Goal: Task Accomplishment & Management: Complete application form

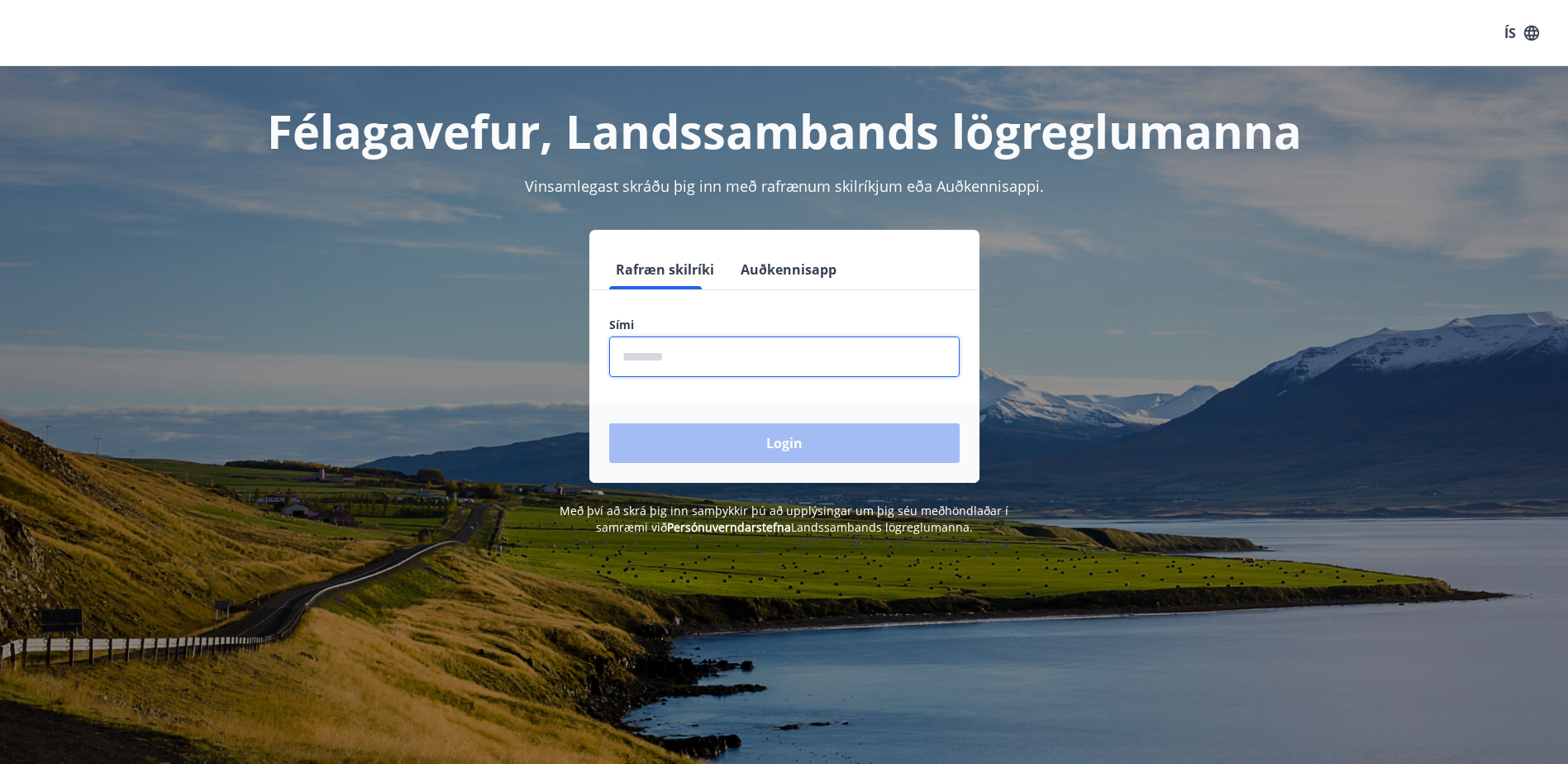
click at [706, 349] on input "phone" at bounding box center [784, 357] width 351 height 41
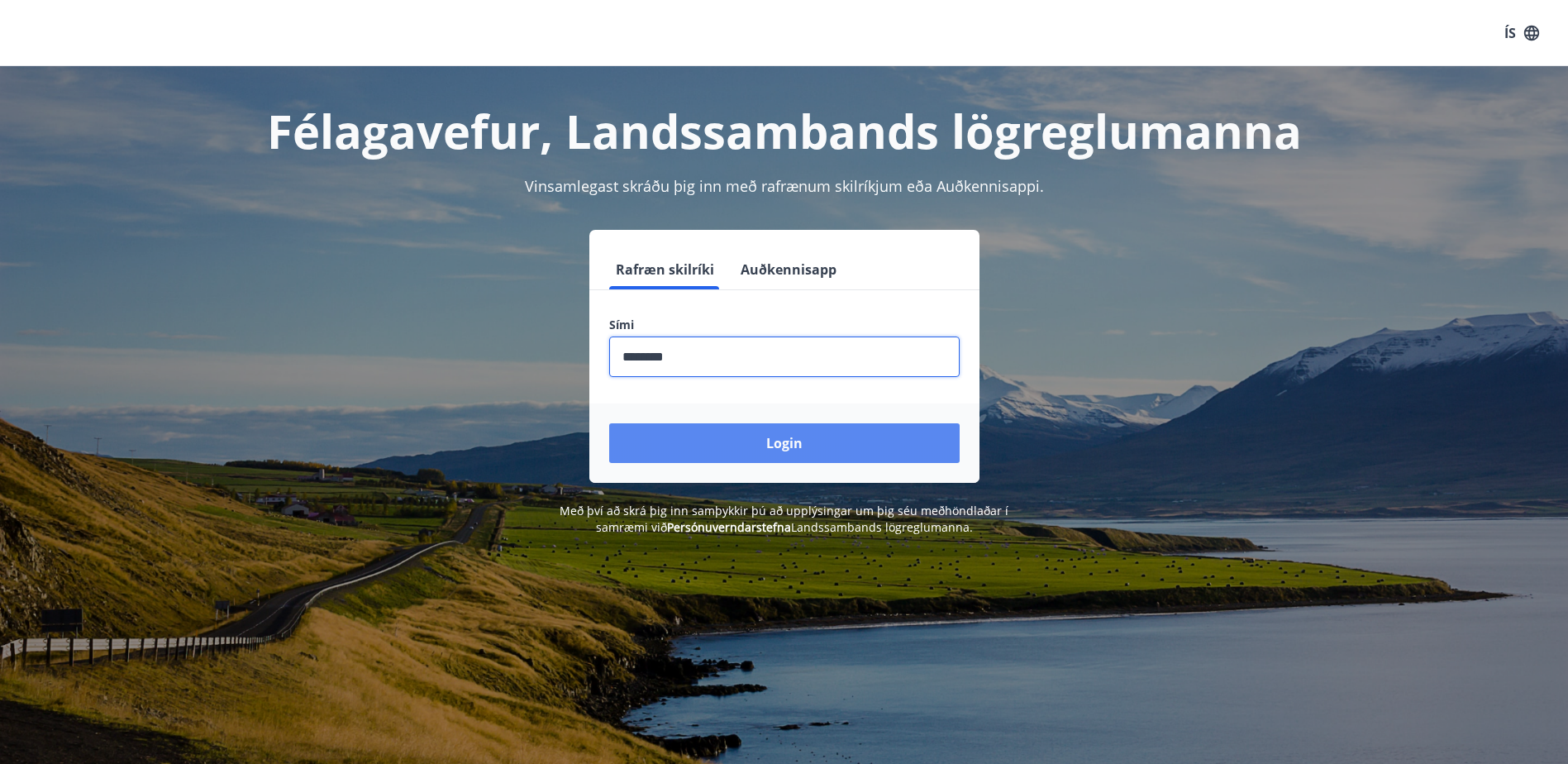
type input "********"
click at [818, 440] on button "Login" at bounding box center [784, 443] width 351 height 40
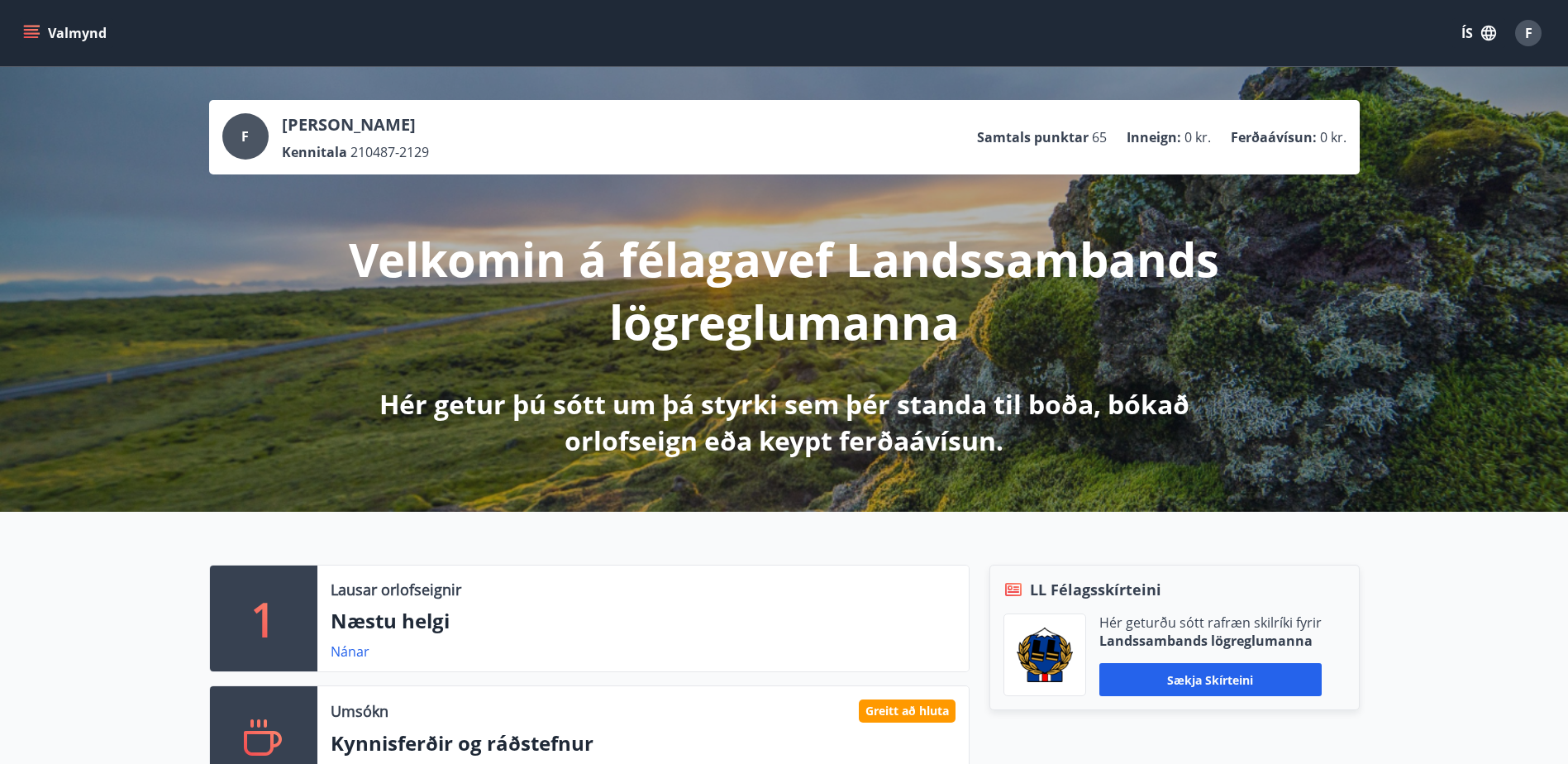
click at [29, 34] on icon "menu" at bounding box center [31, 33] width 17 height 17
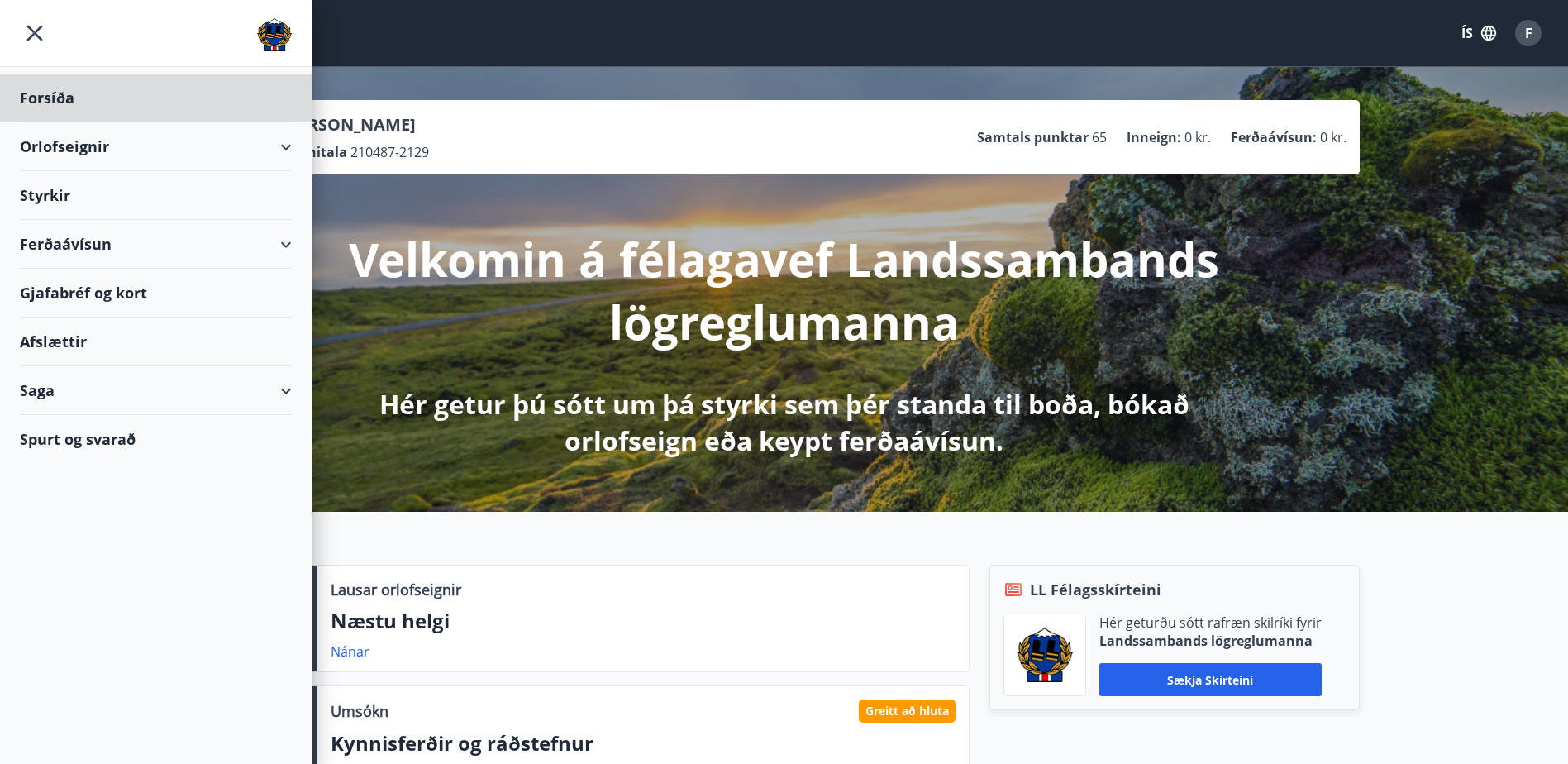
click at [38, 195] on div "Styrkir" at bounding box center [155, 195] width 272 height 49
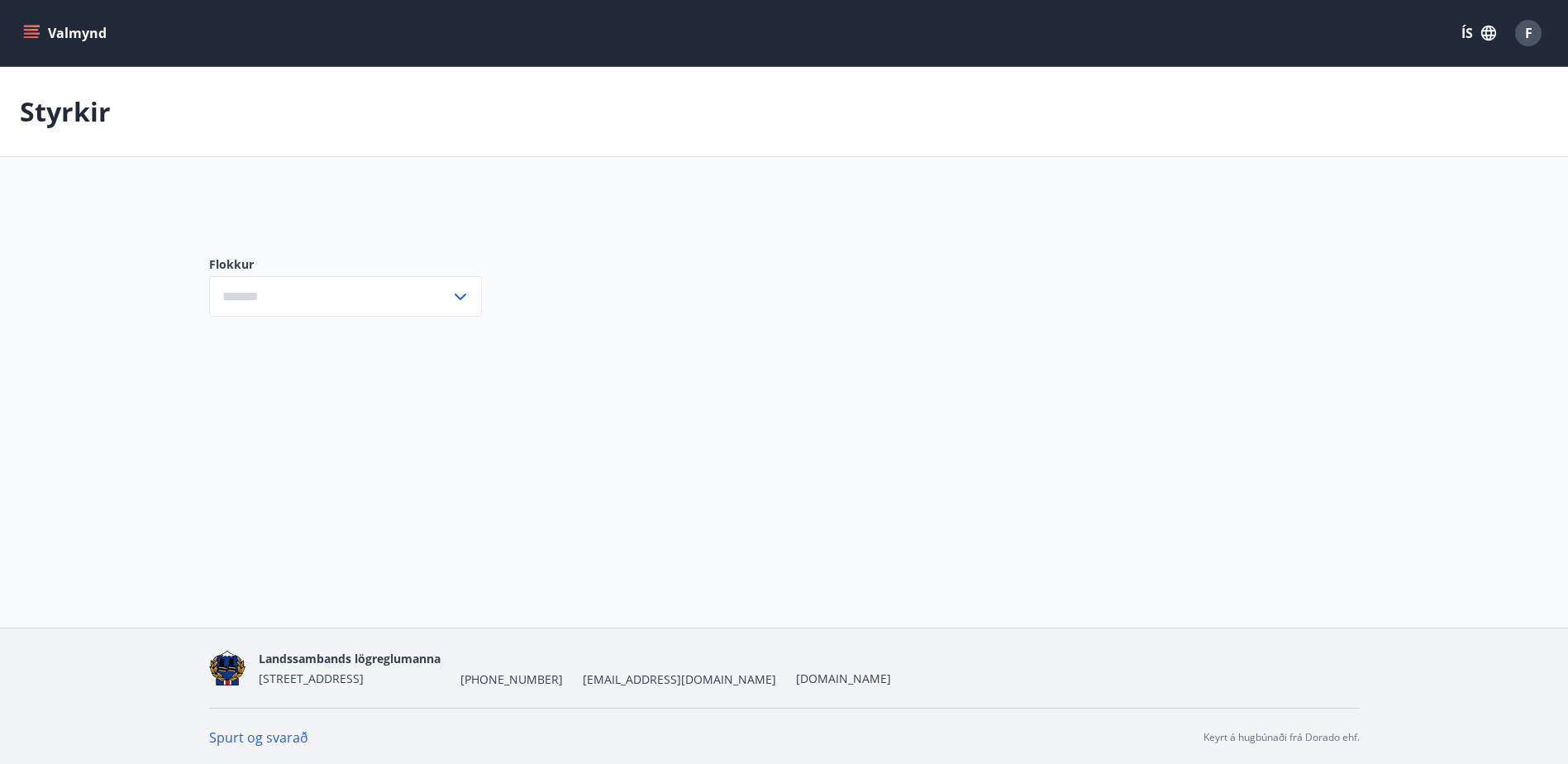
type input "***"
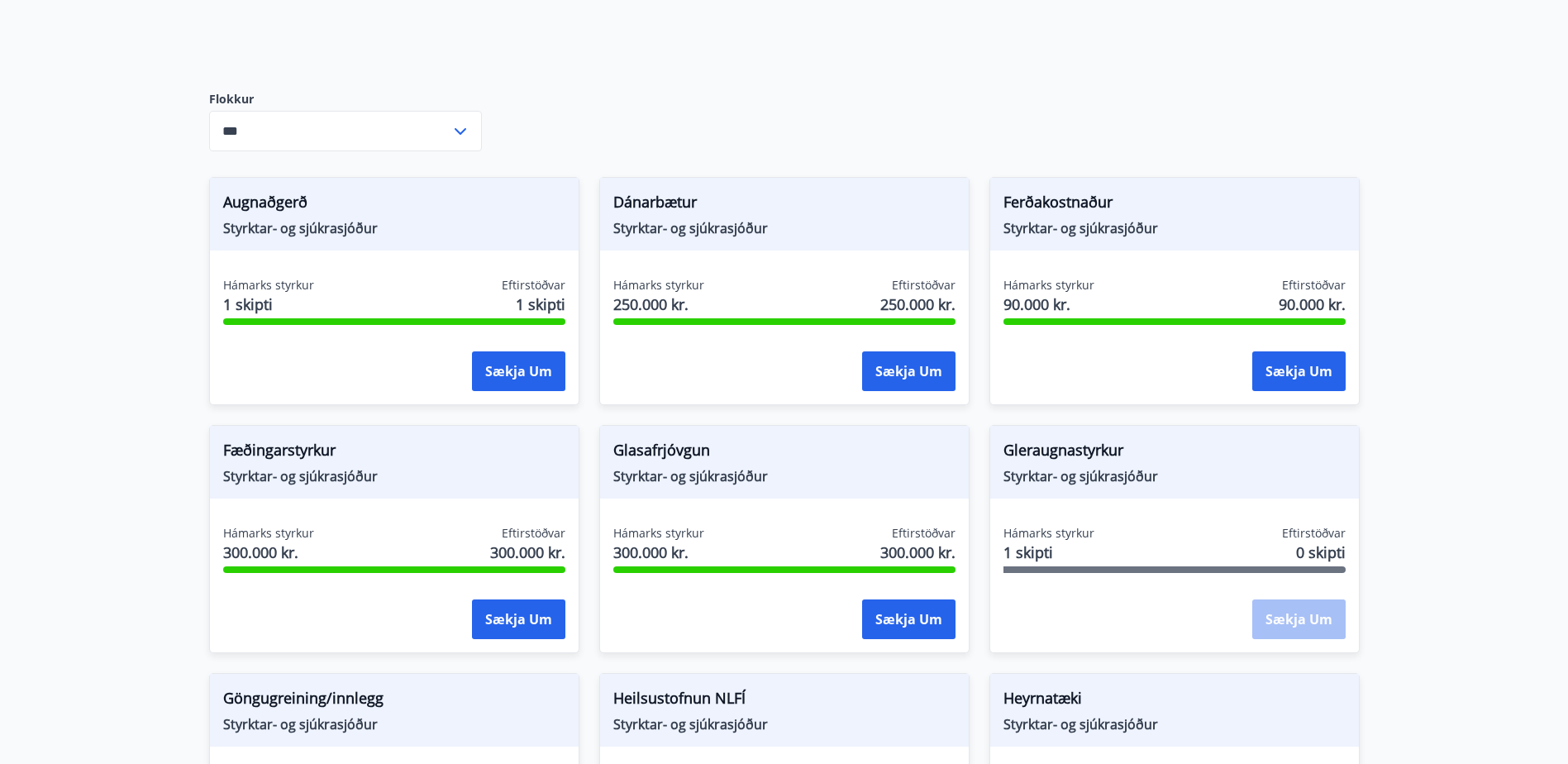
scroll to position [248, 0]
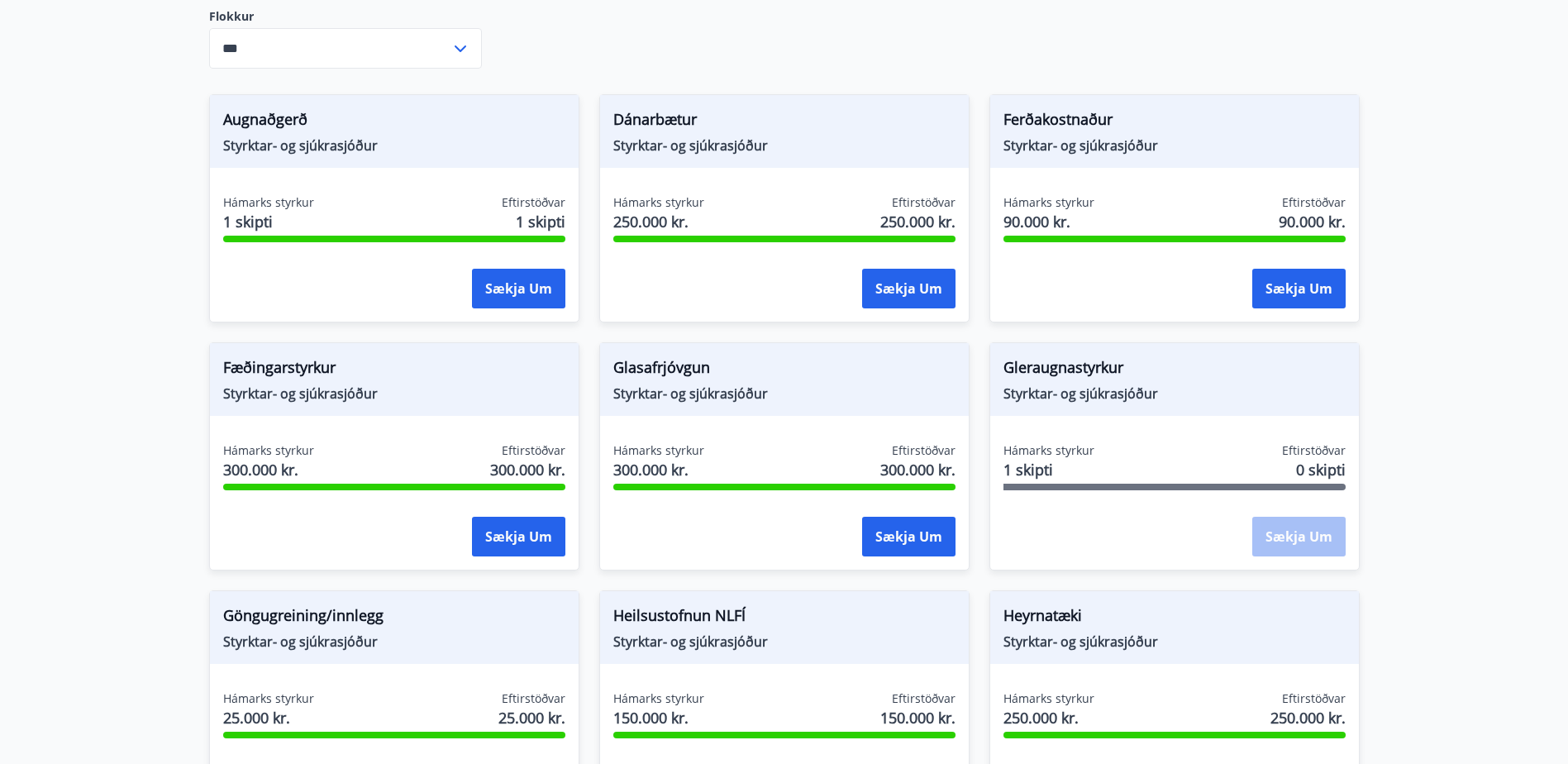
click at [1039, 451] on span "Hámarks styrkur" at bounding box center [1048, 450] width 91 height 17
click at [1033, 469] on span "1 skipti" at bounding box center [1048, 469] width 91 height 21
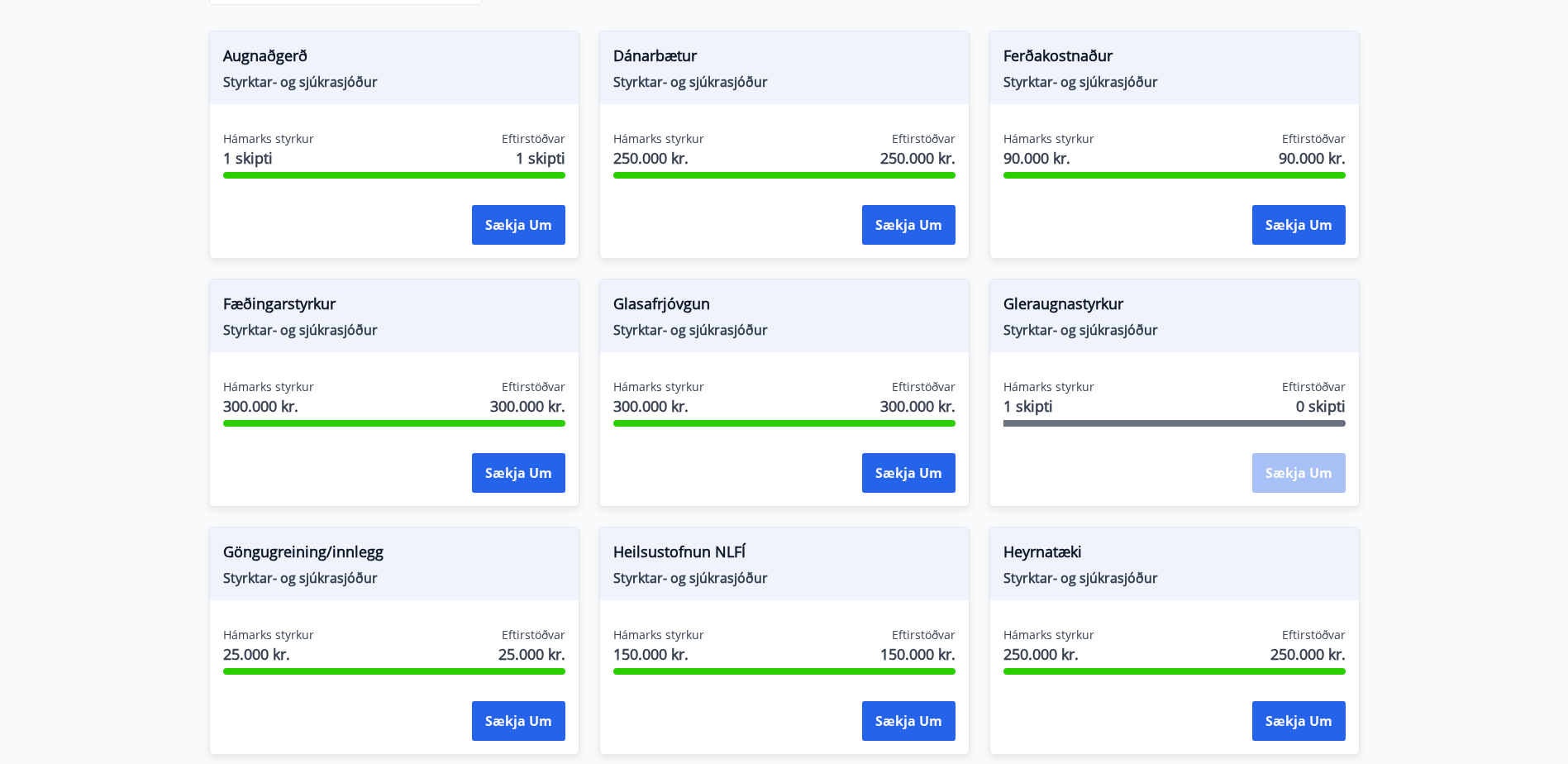
scroll to position [330, 0]
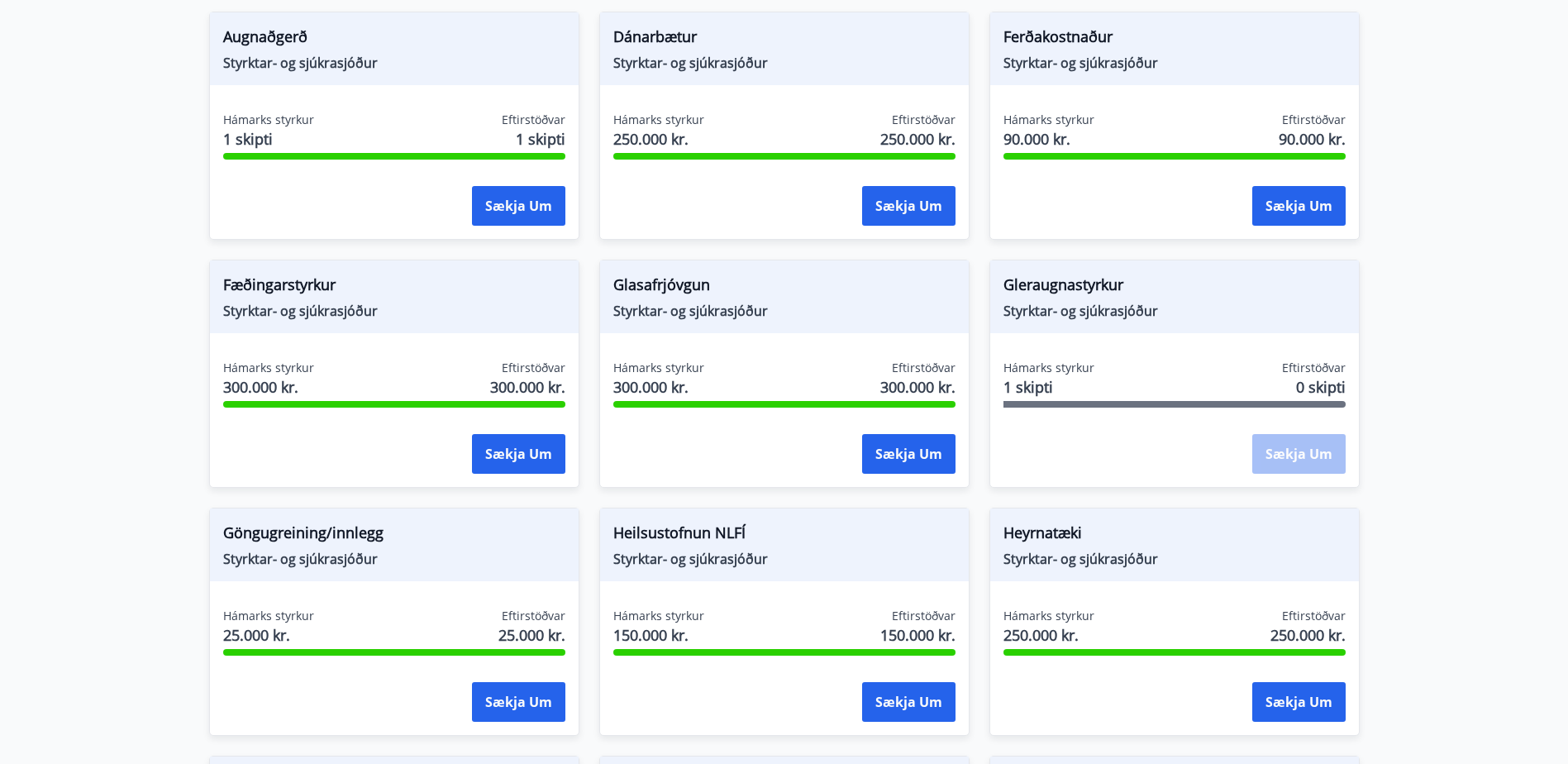
click at [1312, 460] on div "Sækja um" at bounding box center [1298, 454] width 93 height 42
drag, startPoint x: 1010, startPoint y: 287, endPoint x: 1164, endPoint y: 306, distance: 155.2
click at [1164, 306] on div "Gleraugnastyrkur Styrktar- og sjúkrasjóður" at bounding box center [1174, 297] width 368 height 73
drag, startPoint x: 1164, startPoint y: 306, endPoint x: 1137, endPoint y: 317, distance: 29.2
click at [1137, 317] on span "Styrktar- og sjúkrasjóður" at bounding box center [1174, 311] width 343 height 19
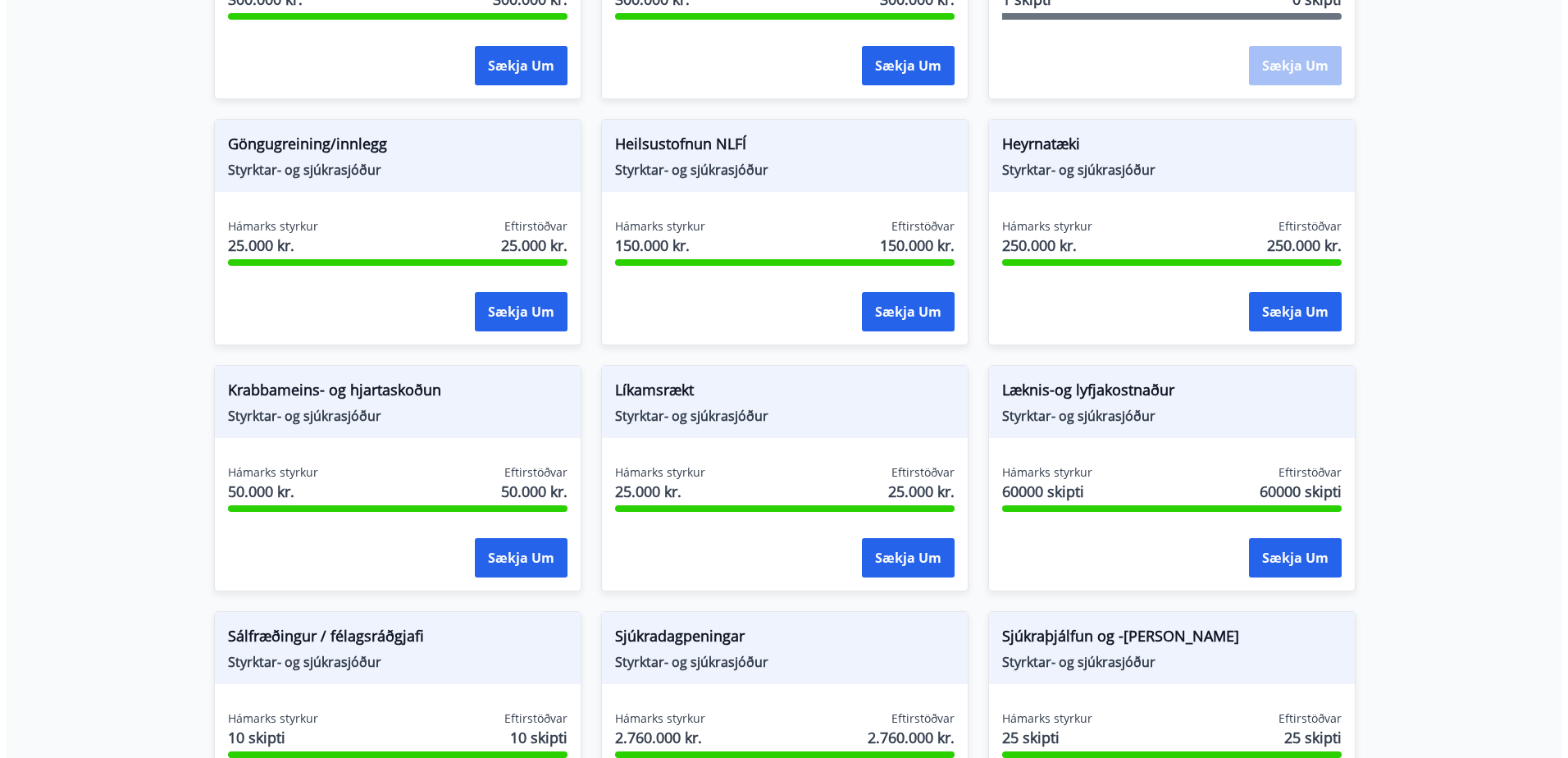
scroll to position [738, 0]
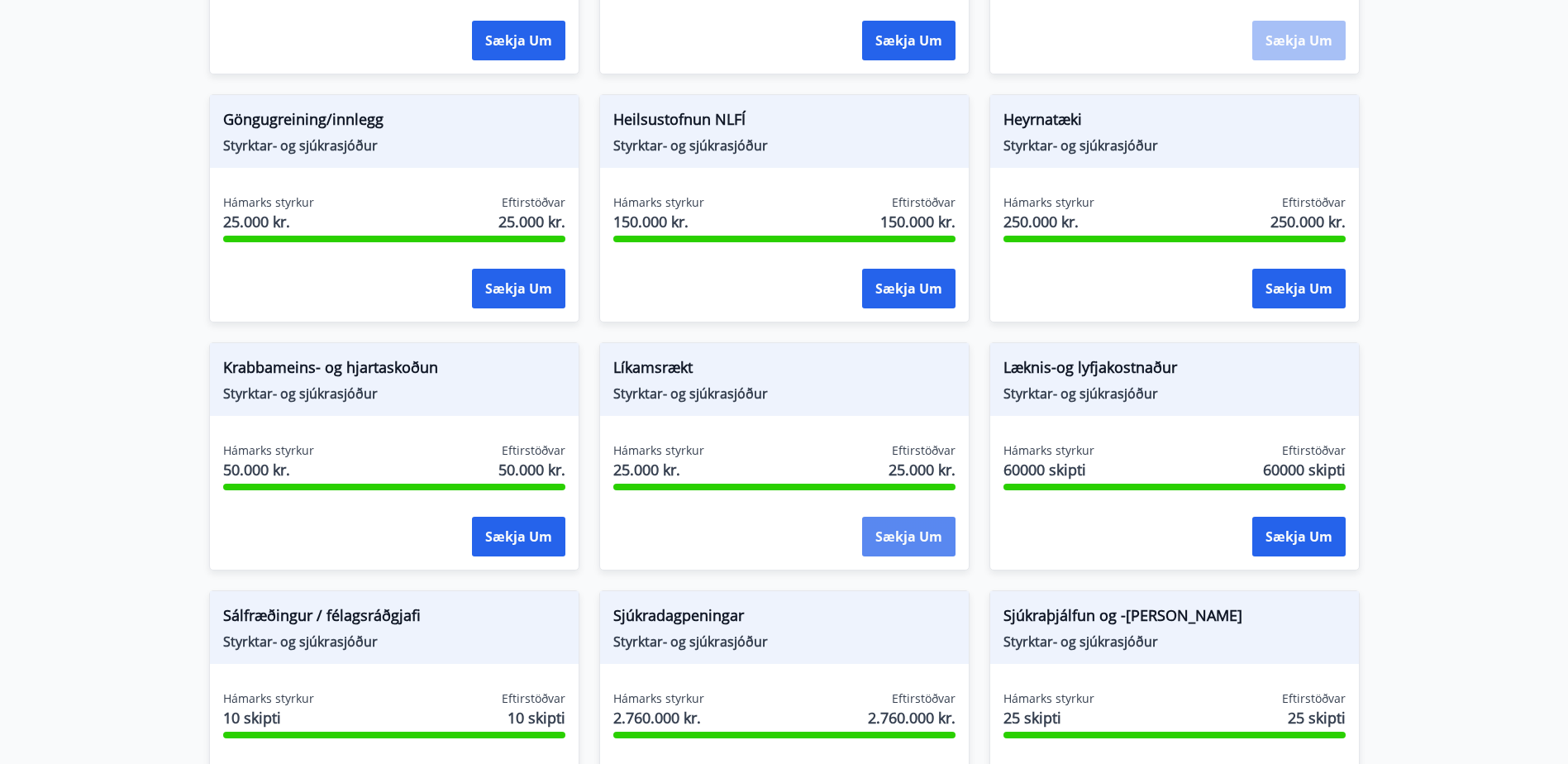
click at [916, 535] on button "Sækja um" at bounding box center [908, 536] width 93 height 40
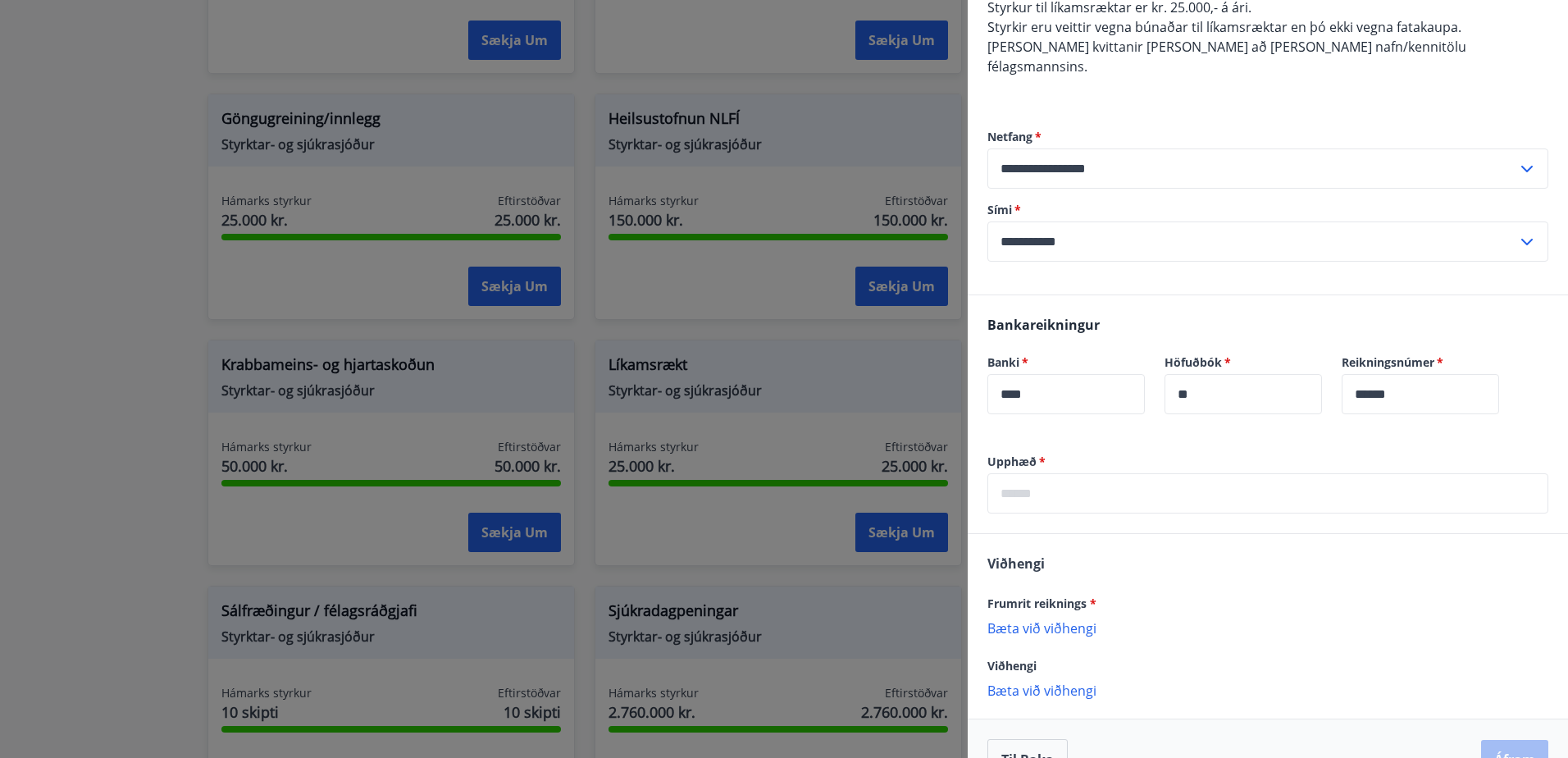
scroll to position [198, 0]
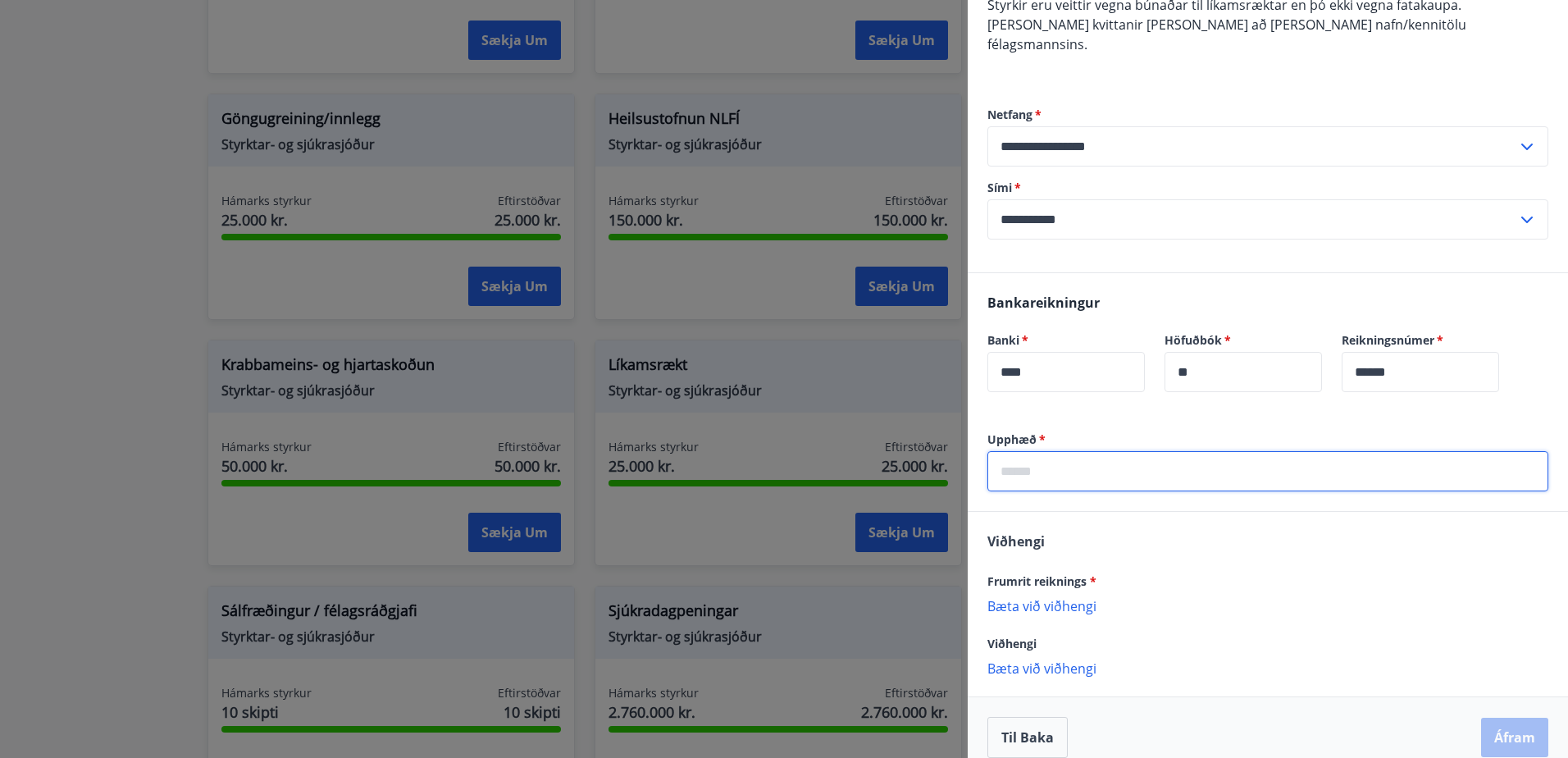
click at [1131, 453] on input "text" at bounding box center [1268, 471] width 561 height 40
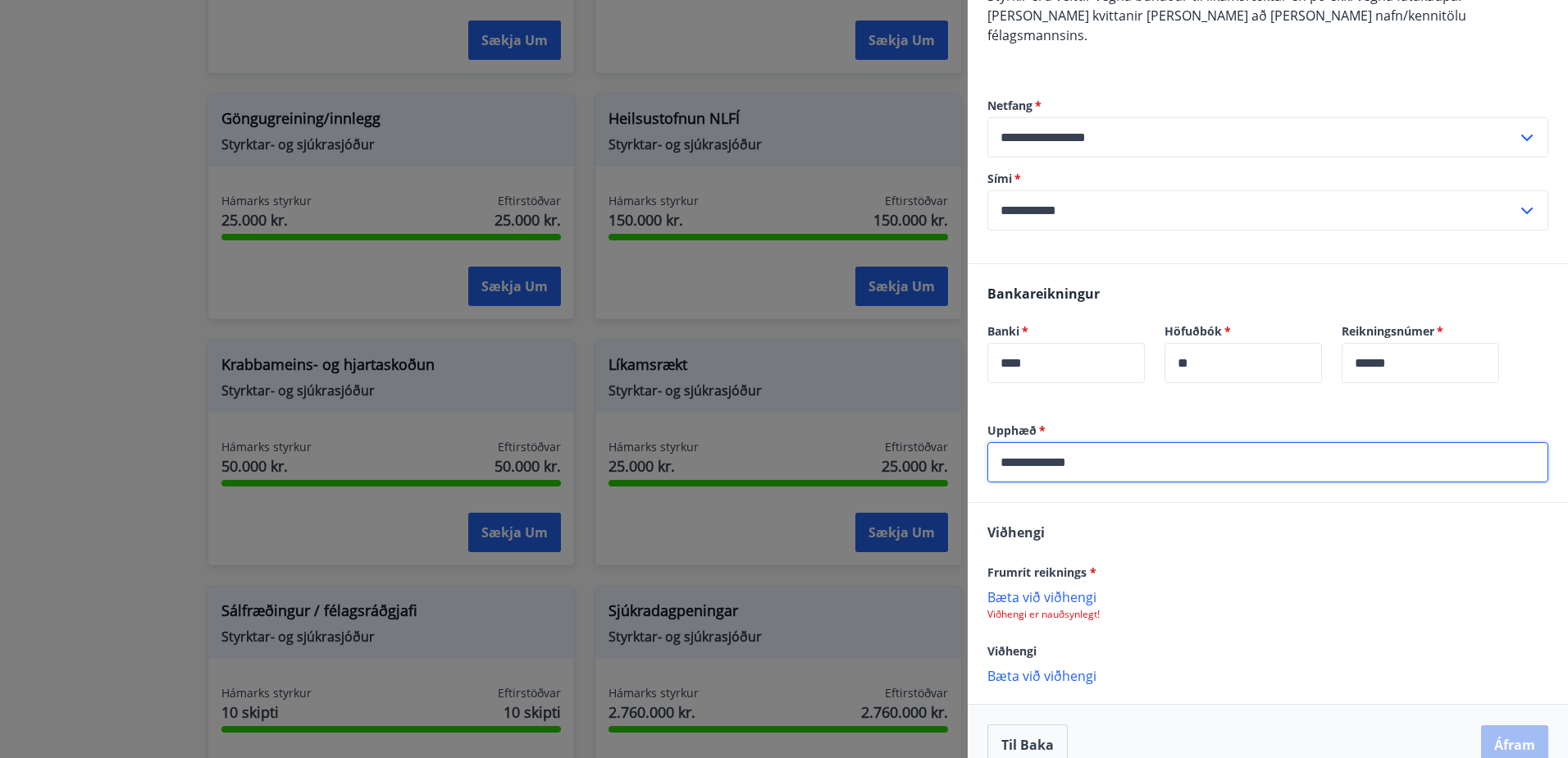
scroll to position [214, 0]
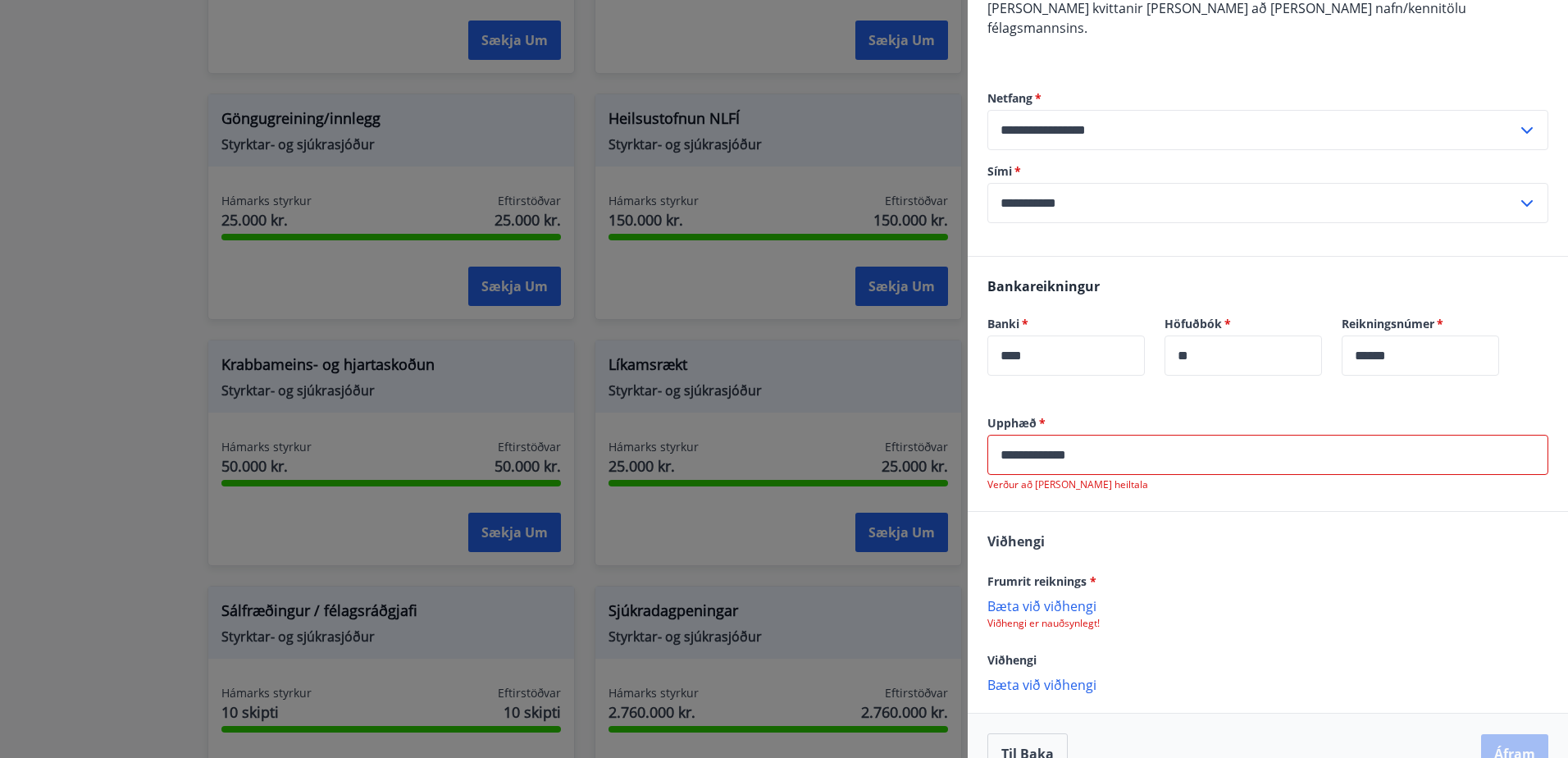
click at [1063, 571] on div "Frumrit reiknings * [PERSON_NAME] við viðhengi Viðhengi er nauðsynlegt!" at bounding box center [1268, 600] width 561 height 59
drag, startPoint x: 1122, startPoint y: 435, endPoint x: 907, endPoint y: 437, distance: 215.0
click at [907, 437] on div "**********" at bounding box center [784, 379] width 1568 height 758
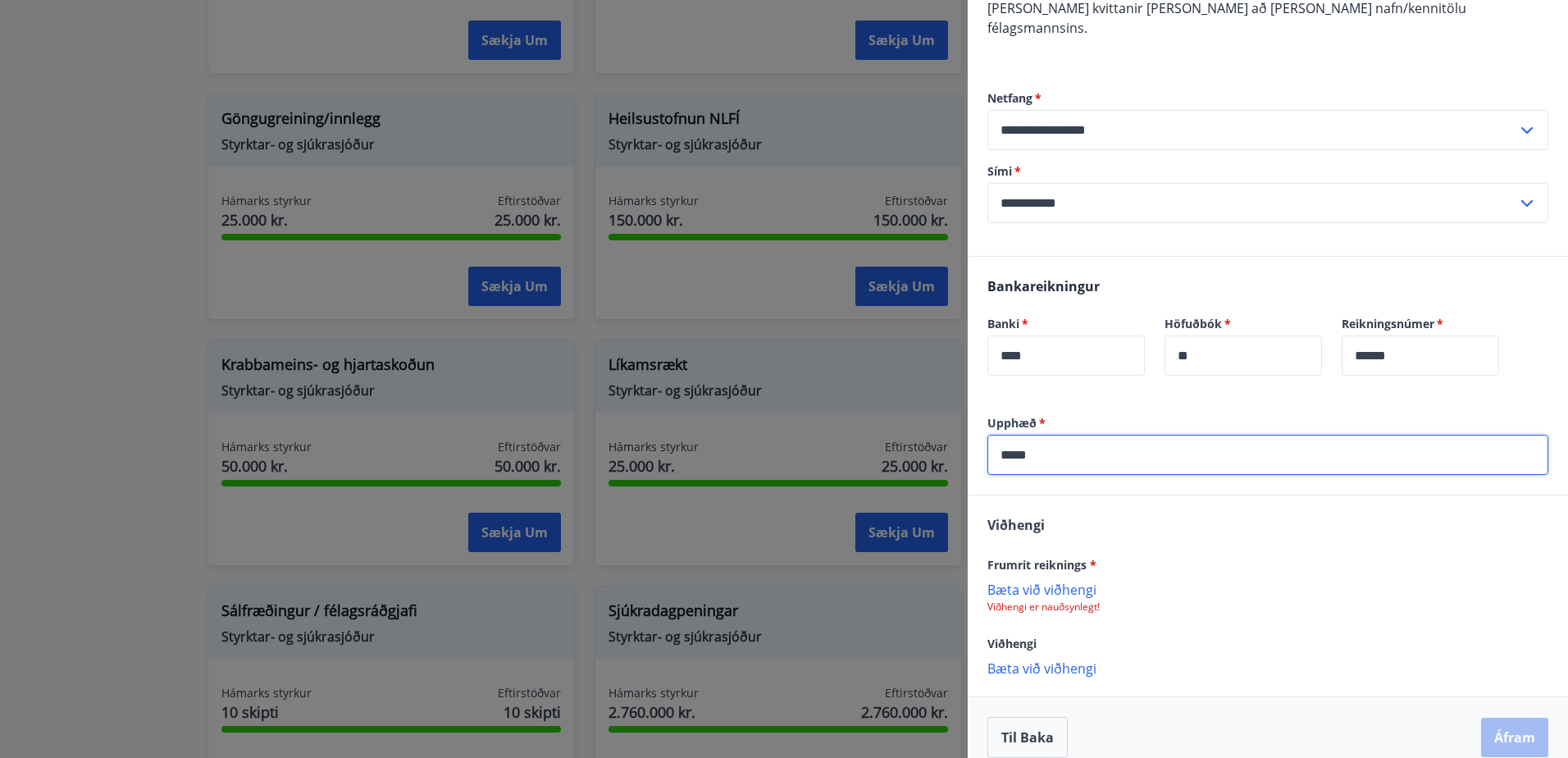
type input "*****"
click at [1054, 581] on p "Bæta við viðhengi" at bounding box center [1268, 588] width 561 height 17
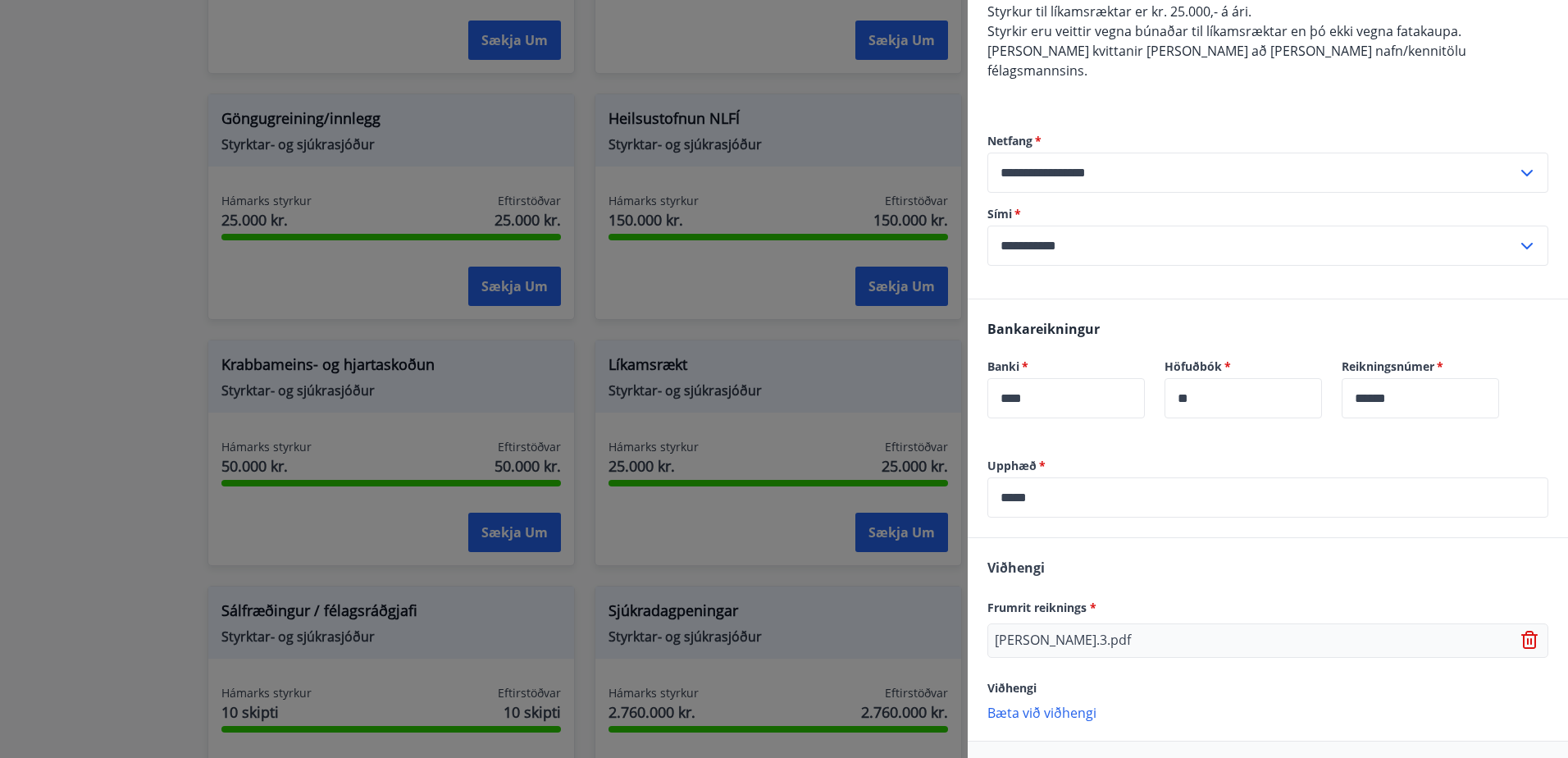
scroll to position [216, 0]
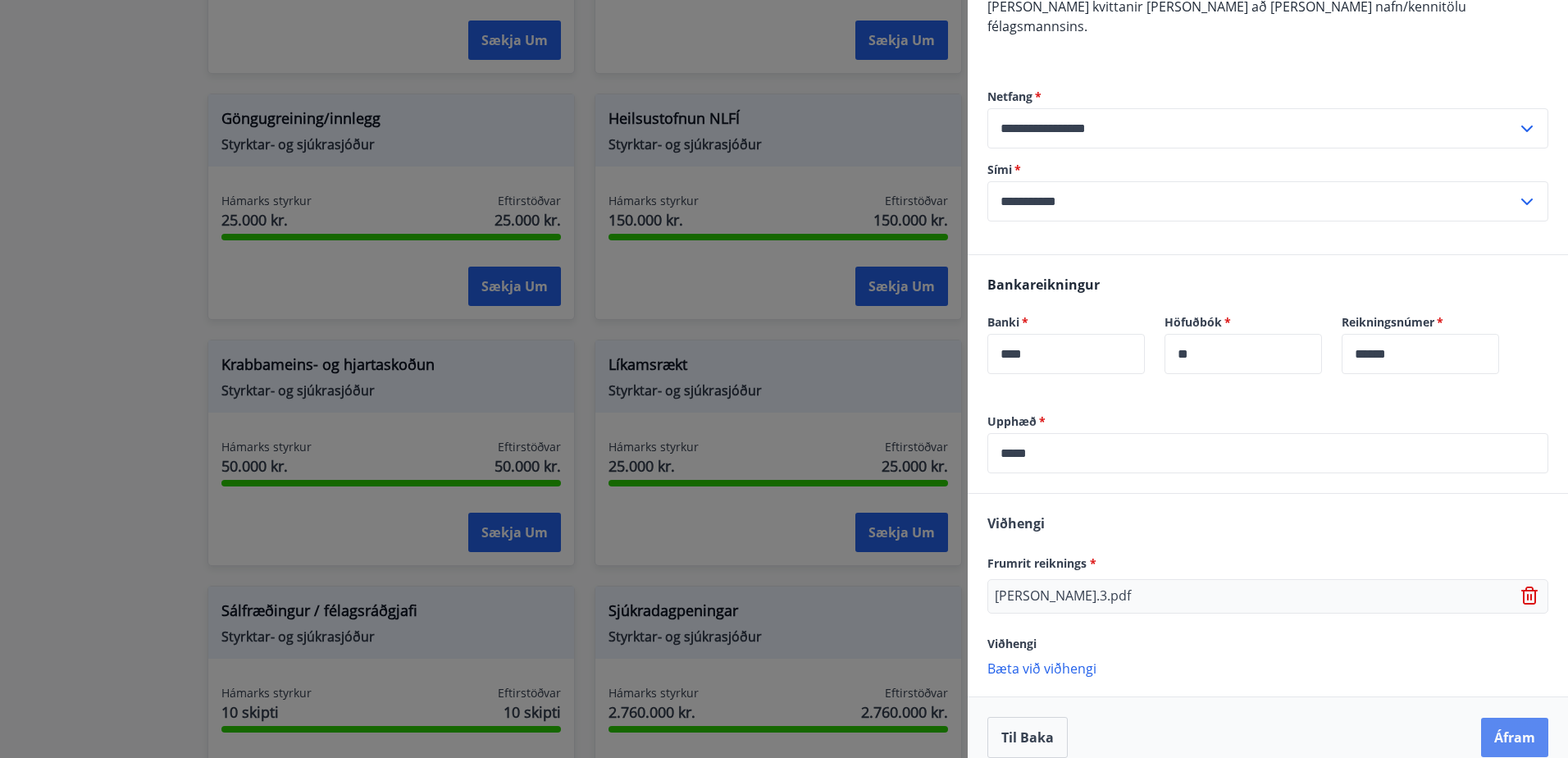
click at [1507, 718] on button "Áfram" at bounding box center [1514, 737] width 68 height 40
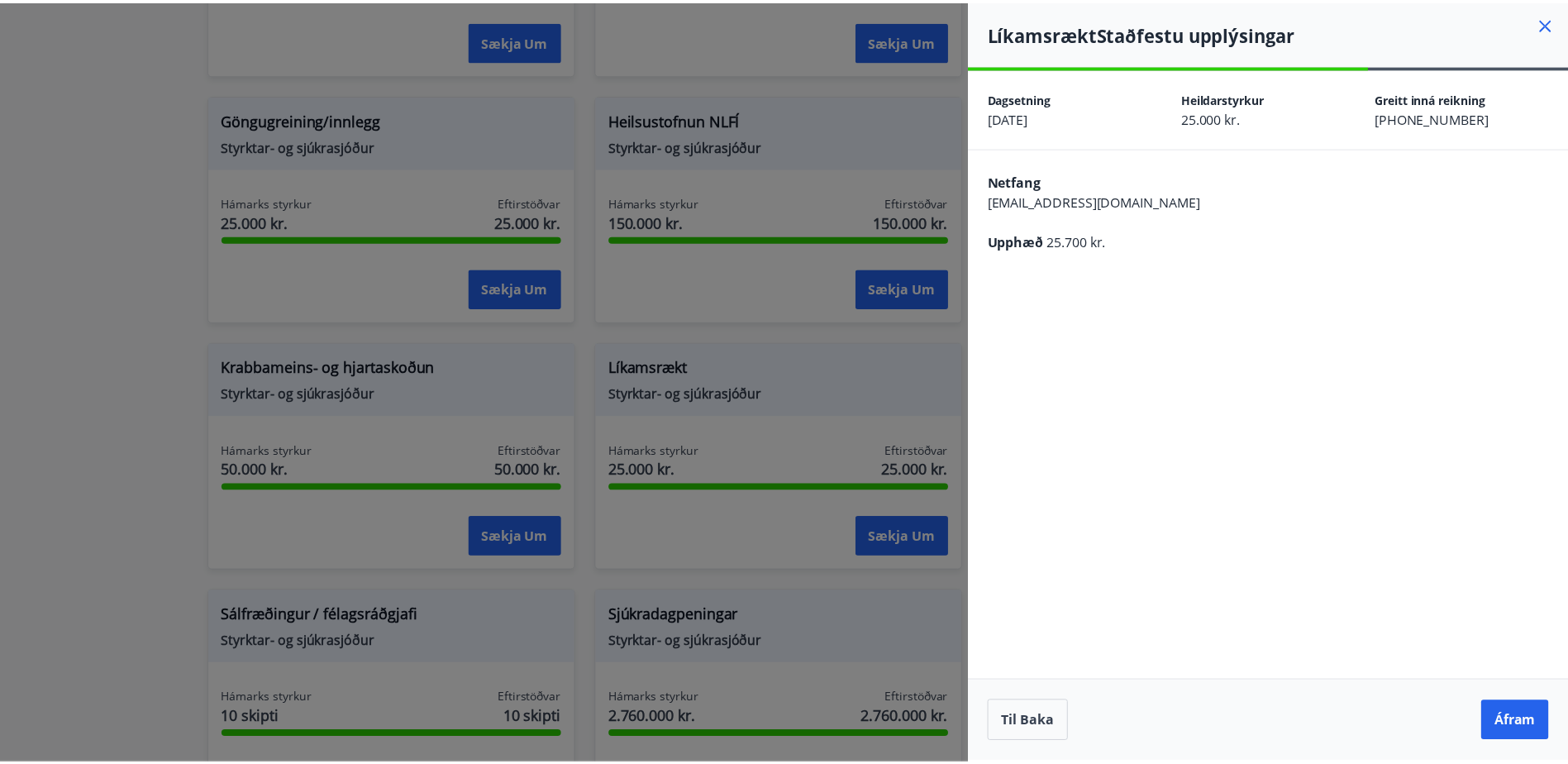
scroll to position [0, 0]
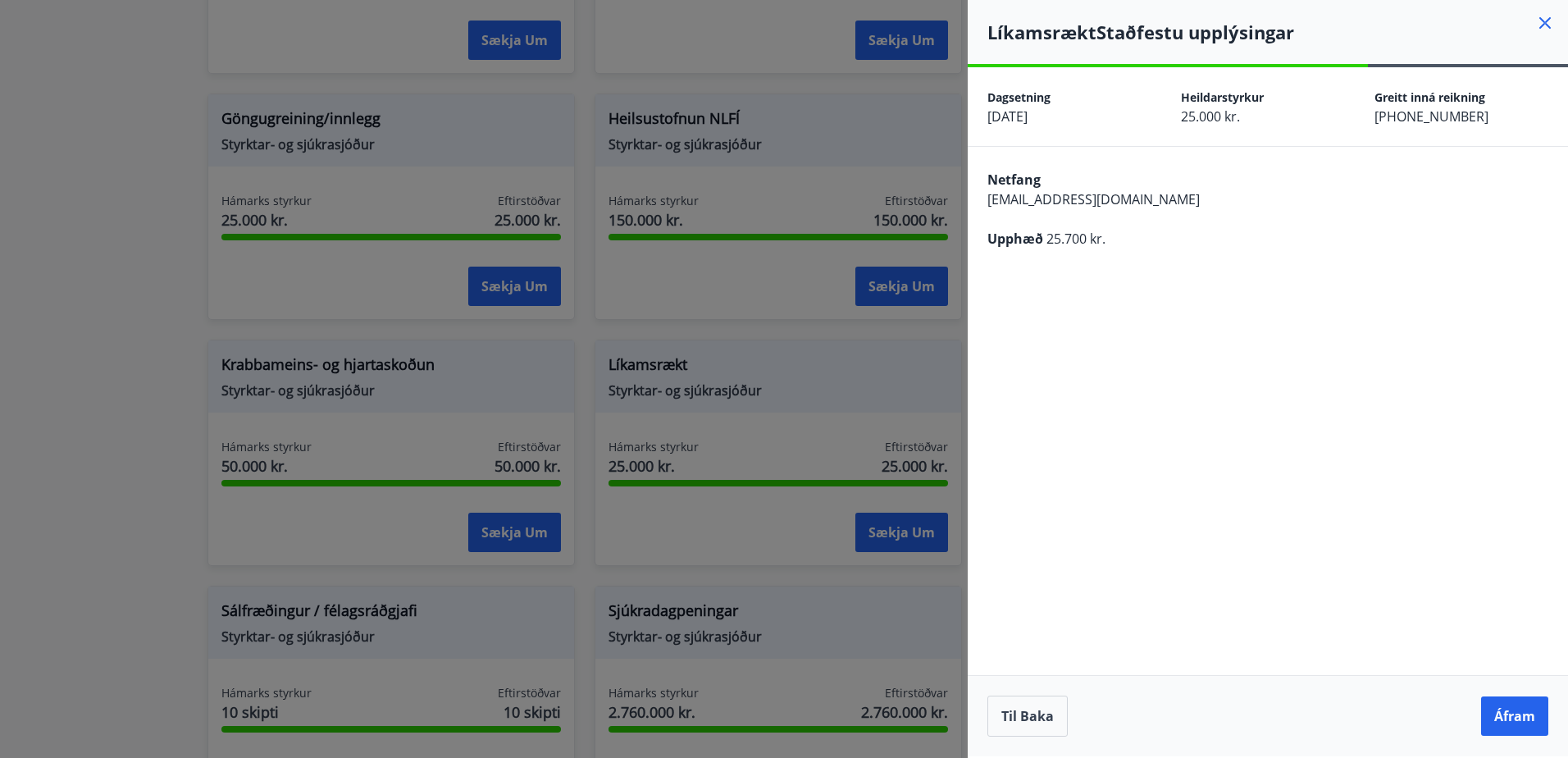
click at [1507, 714] on button "Áfram" at bounding box center [1514, 716] width 68 height 40
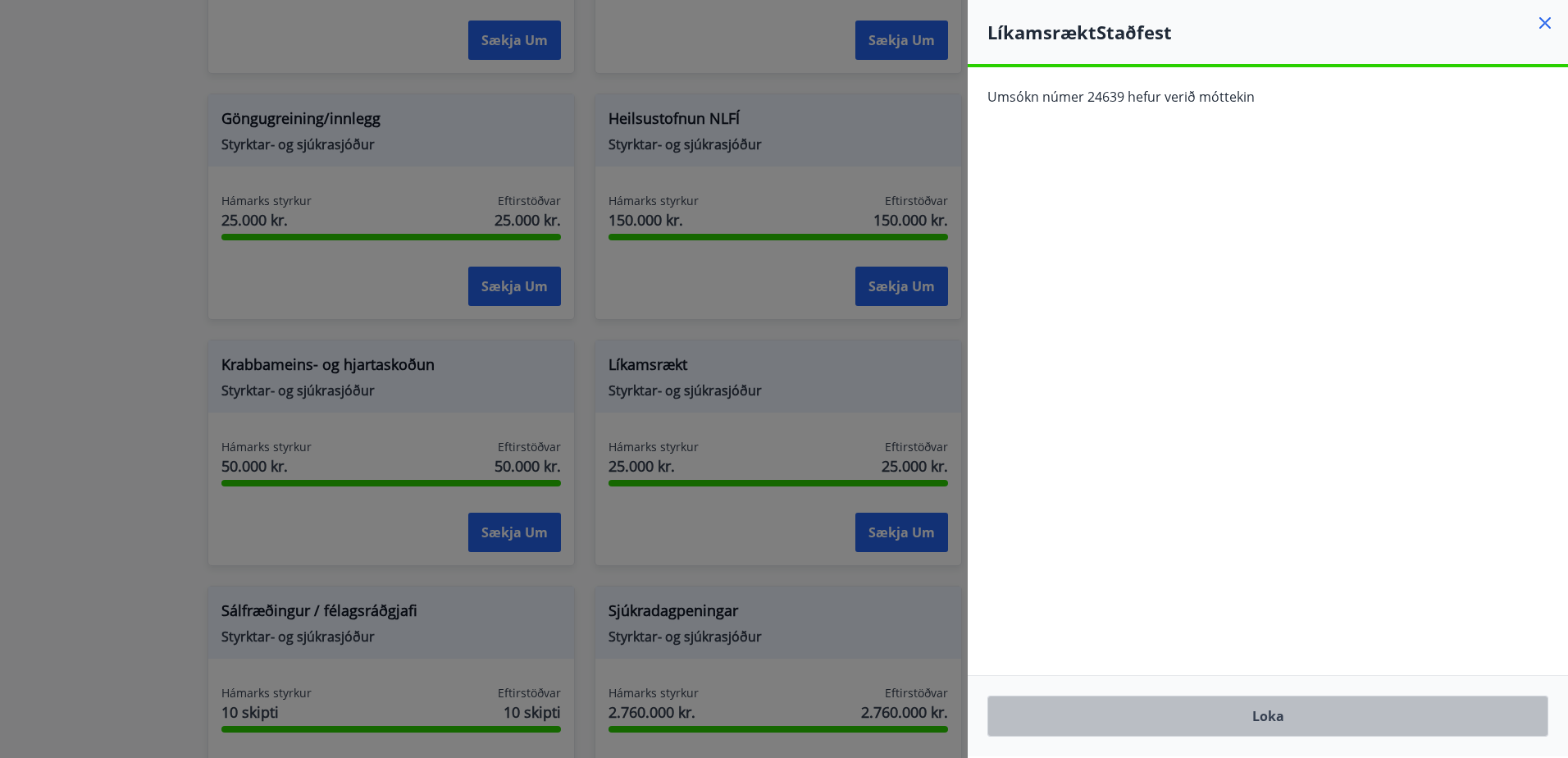
click at [1302, 723] on button "Loka" at bounding box center [1268, 716] width 561 height 41
